Goal: Find specific page/section: Find specific page/section

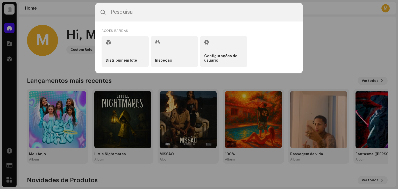
click at [174, 13] on input "text" at bounding box center [198, 12] width 207 height 19
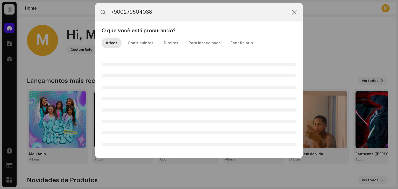
type input "7900279504038"
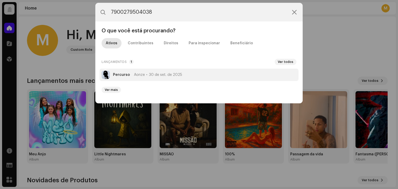
click at [142, 75] on span "Aonze" at bounding box center [139, 75] width 11 height 4
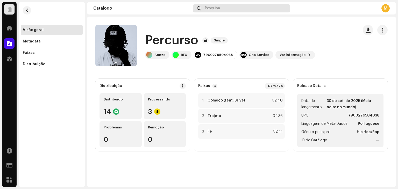
click at [215, 9] on span "Pesquisa" at bounding box center [212, 8] width 15 height 4
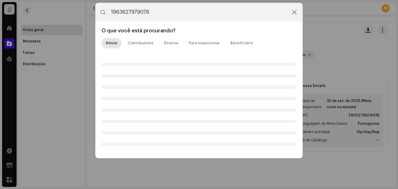
type input "1963627979076"
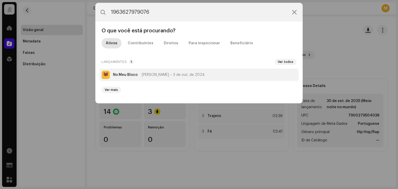
click at [133, 80] on li "No Meu Bloco Nandin 3 de out. de 2024" at bounding box center [198, 75] width 199 height 12
